Goal: Entertainment & Leisure: Consume media (video, audio)

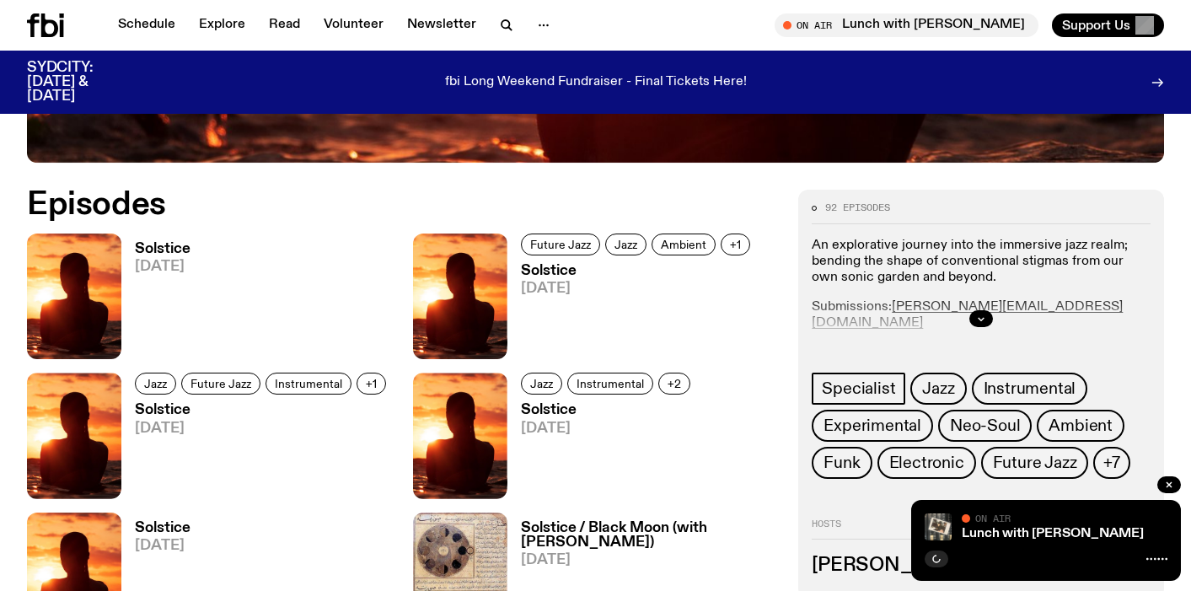
scroll to position [712, 0]
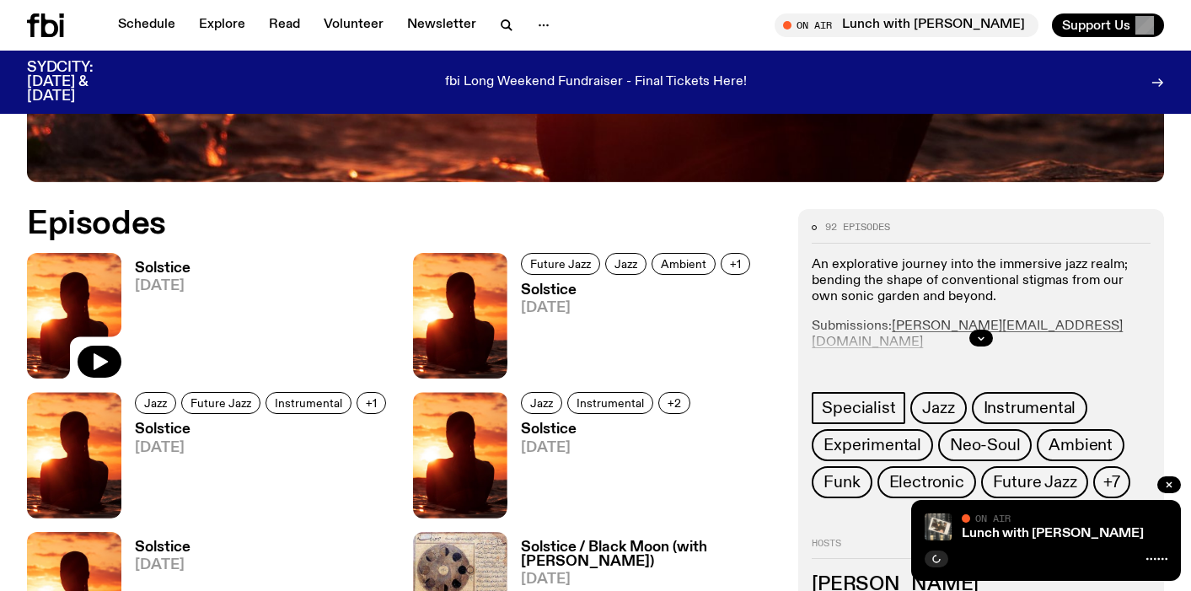
click at [91, 279] on img at bounding box center [74, 316] width 94 height 126
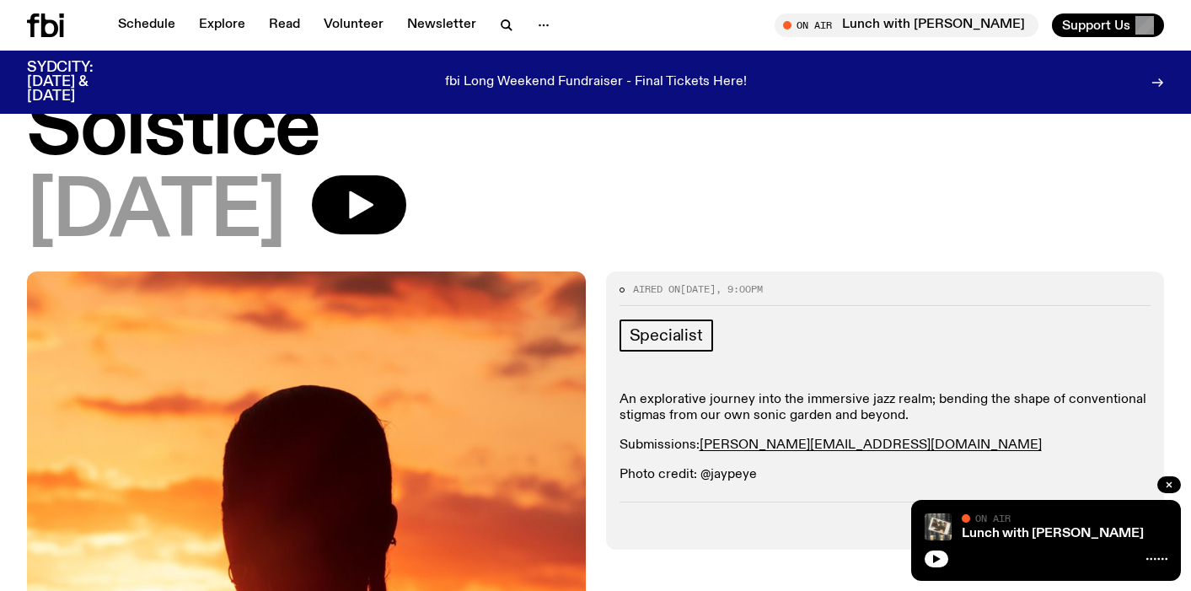
scroll to position [65, 0]
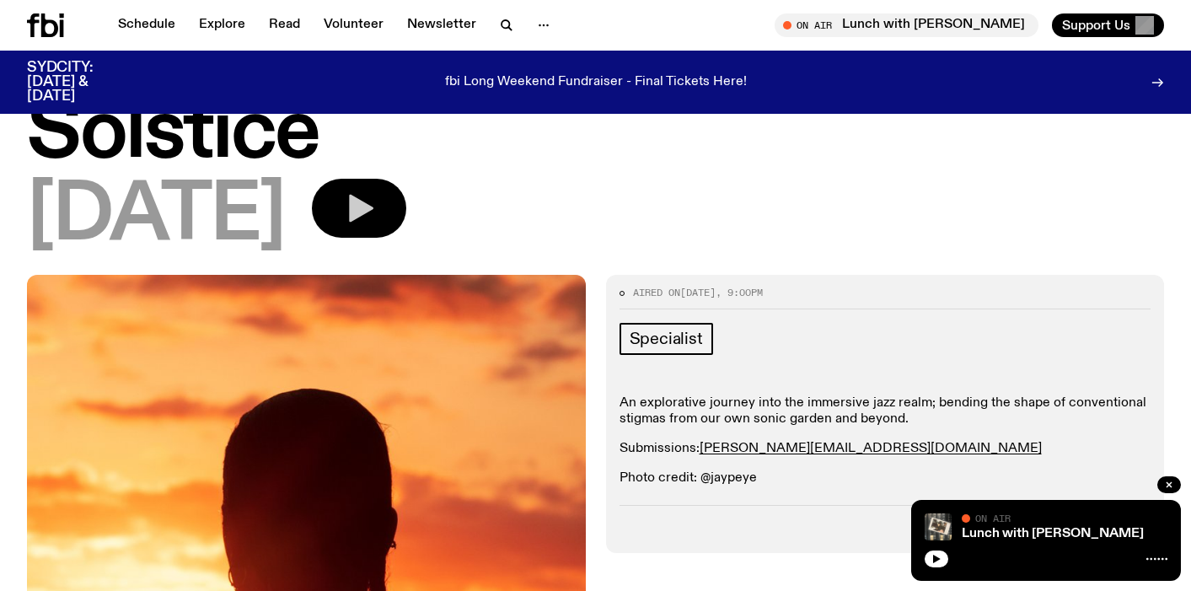
click at [374, 206] on icon "button" at bounding box center [361, 209] width 24 height 28
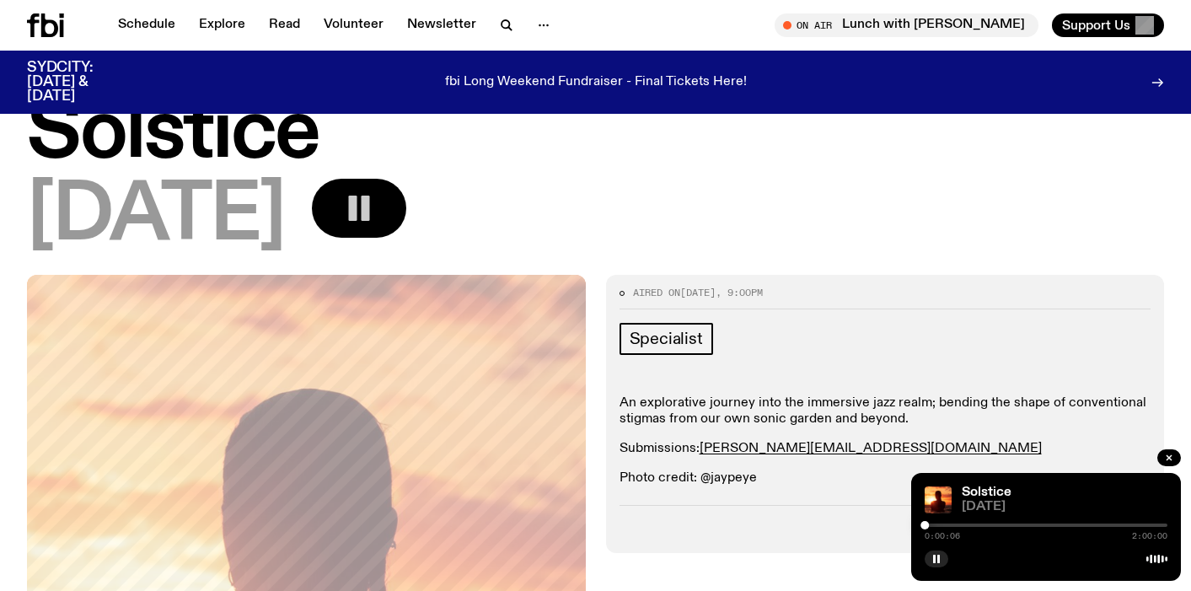
drag, startPoint x: 931, startPoint y: 524, endPoint x: 1044, endPoint y: 528, distance: 113.1
click at [1044, 528] on div "0:00:06 2:00:00" at bounding box center [1046, 530] width 243 height 20
click at [1075, 525] on div at bounding box center [1046, 525] width 243 height 3
drag, startPoint x: 1075, startPoint y: 524, endPoint x: 1097, endPoint y: 524, distance: 21.9
click at [1097, 524] on div at bounding box center [1097, 525] width 8 height 8
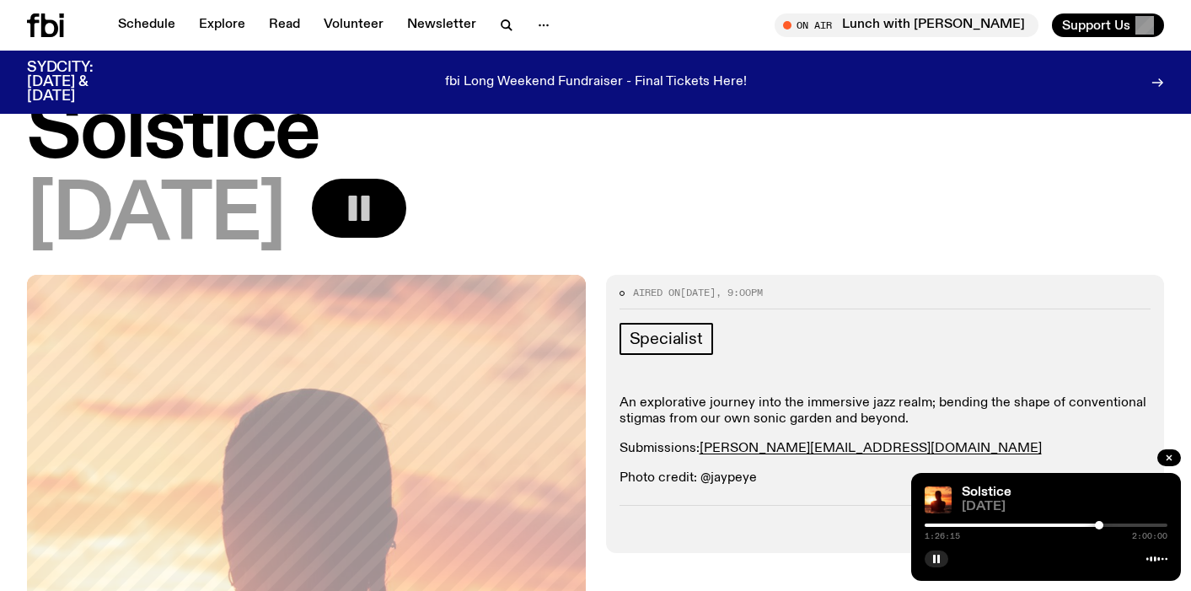
click at [1099, 525] on div at bounding box center [1099, 525] width 8 height 8
click at [1103, 525] on div at bounding box center [1103, 525] width 8 height 8
click at [1107, 524] on div at bounding box center [1107, 525] width 8 height 8
click at [1110, 524] on div at bounding box center [1110, 525] width 8 height 8
click at [1114, 524] on div at bounding box center [1114, 525] width 8 height 8
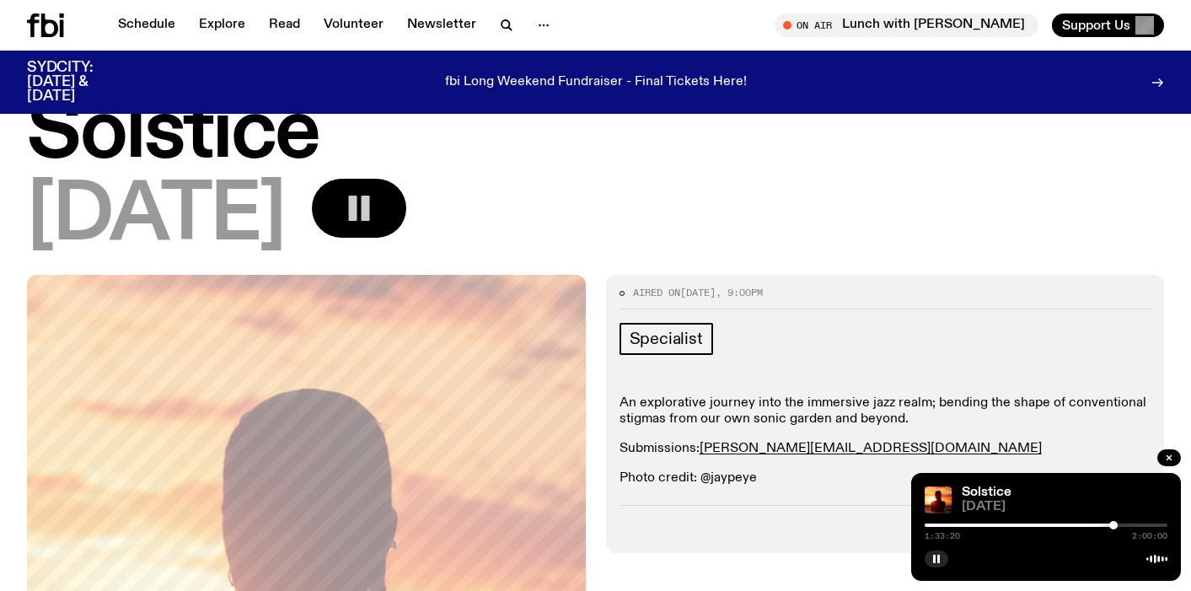
click at [1119, 524] on div at bounding box center [1046, 525] width 243 height 3
click at [1117, 524] on div at bounding box center [1119, 525] width 8 height 8
click at [1115, 524] on div at bounding box center [1114, 525] width 8 height 8
click at [1115, 524] on div at bounding box center [1115, 525] width 8 height 8
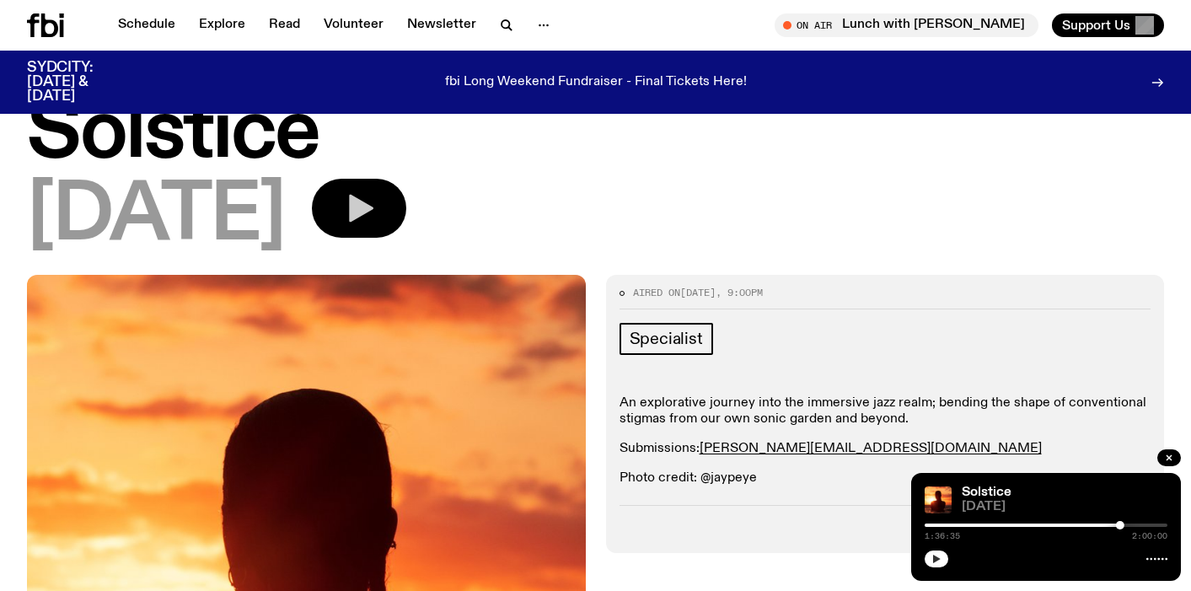
click at [939, 560] on icon "button" at bounding box center [937, 559] width 10 height 10
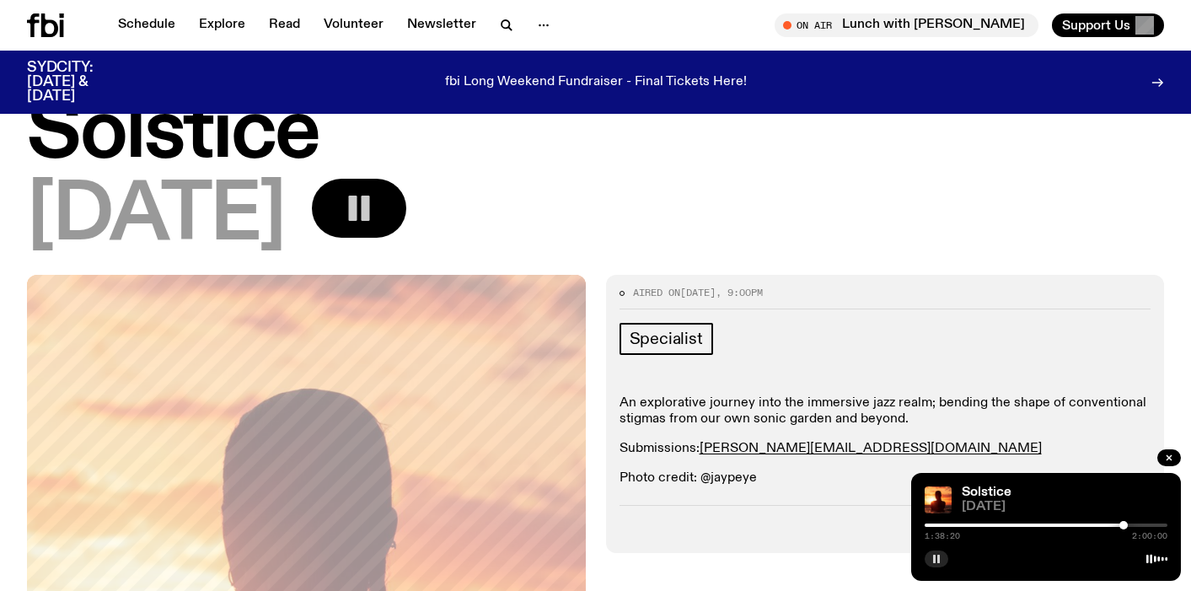
click at [1124, 526] on div at bounding box center [1124, 525] width 8 height 8
click at [1126, 525] on div at bounding box center [1124, 525] width 8 height 8
click at [1130, 524] on div at bounding box center [1126, 525] width 8 height 8
click at [1128, 524] on div at bounding box center [1130, 525] width 8 height 8
click at [1127, 524] on div at bounding box center [1127, 525] width 8 height 8
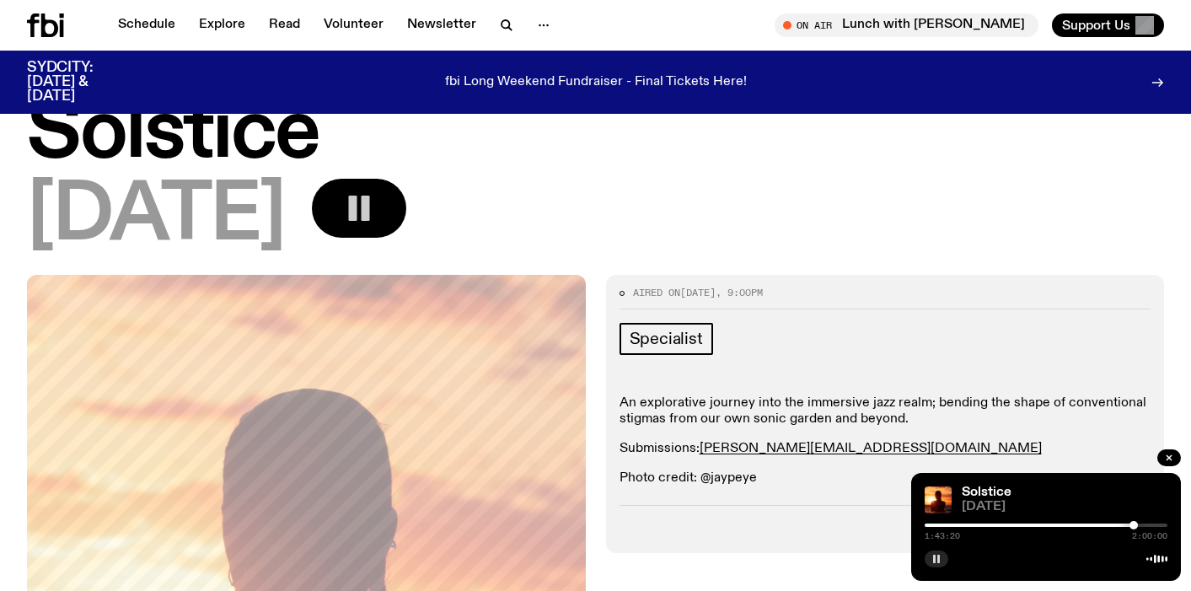
click at [1134, 525] on div at bounding box center [1134, 525] width 8 height 8
click at [1132, 526] on div at bounding box center [1134, 525] width 8 height 8
